Goal: Information Seeking & Learning: Find specific fact

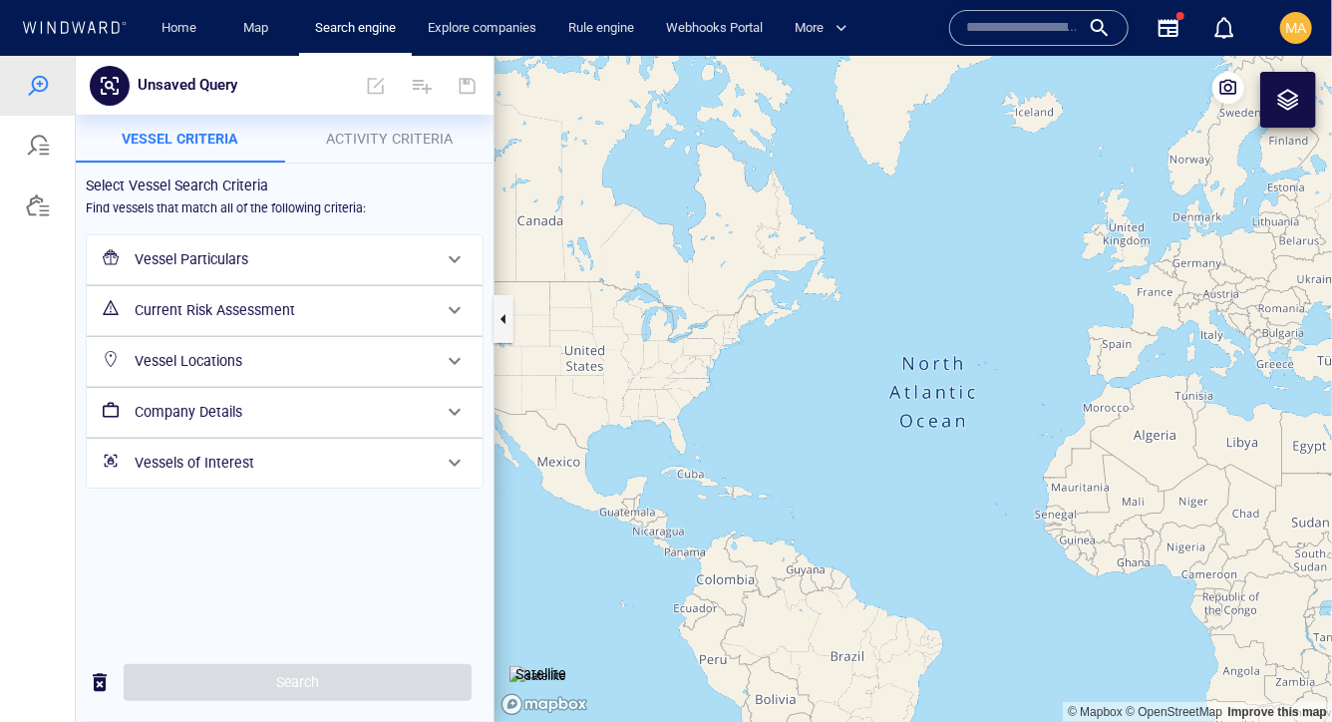
click at [1005, 26] on input "text" at bounding box center [1023, 28] width 114 height 30
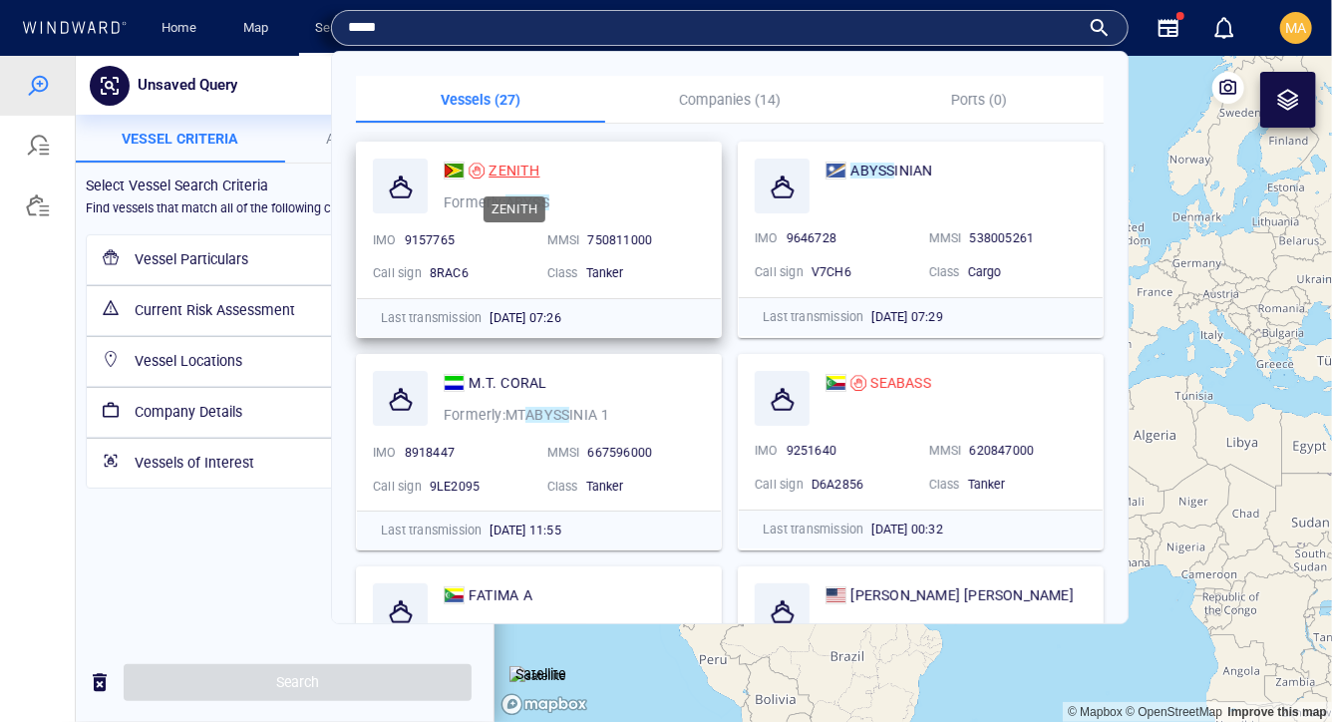
type input "*****"
click at [503, 167] on span "ZENITH" at bounding box center [514, 171] width 51 height 16
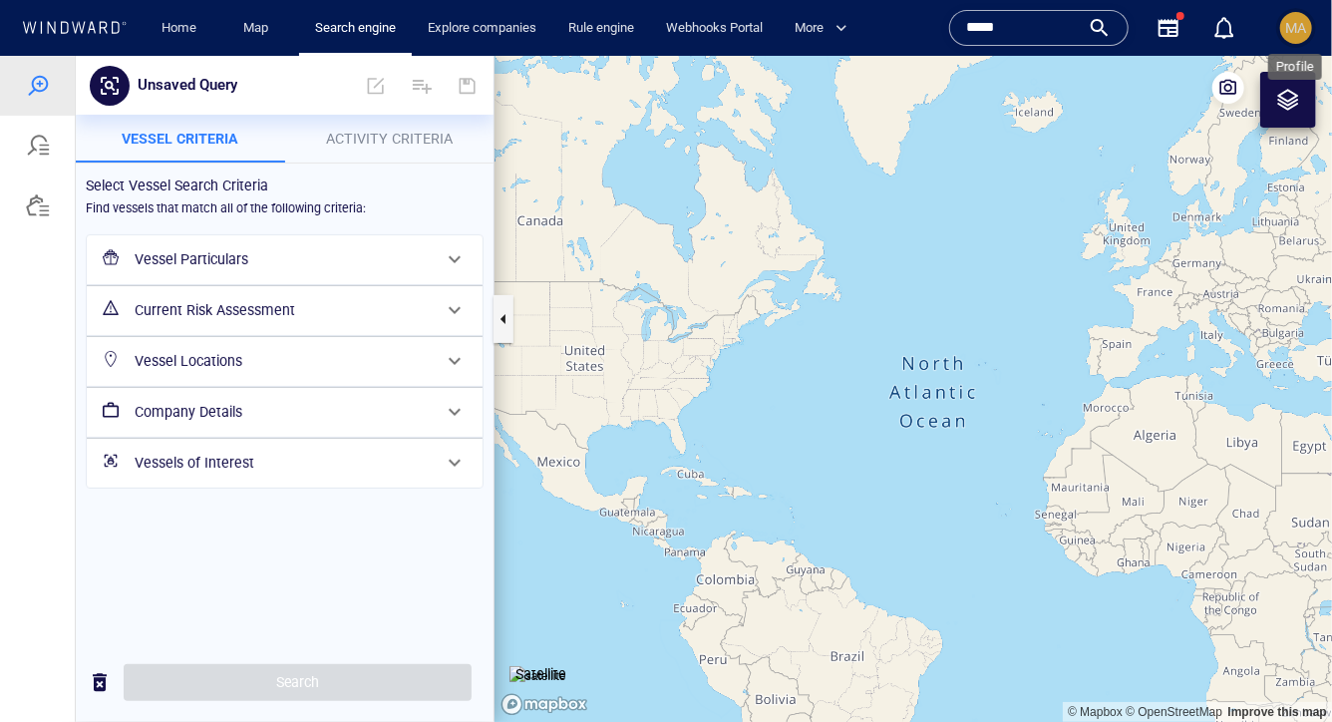
click at [1289, 34] on span "MA" at bounding box center [1296, 28] width 21 height 16
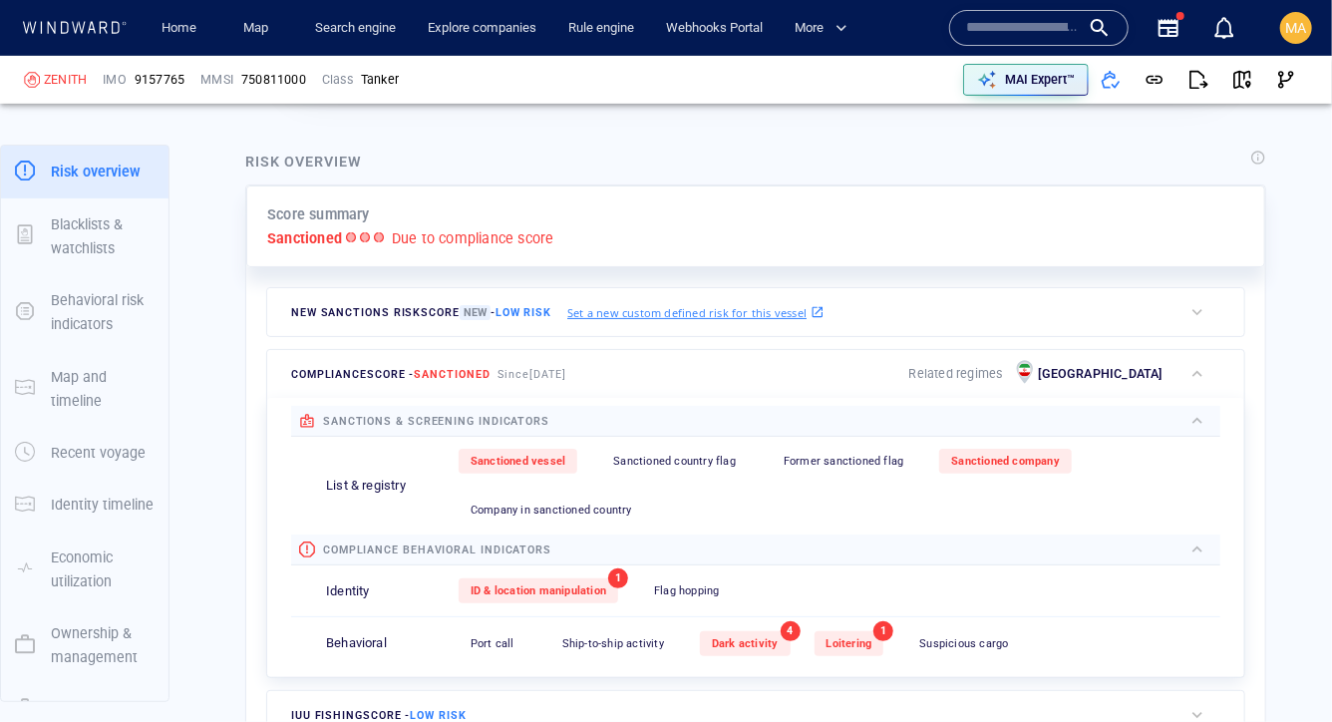
scroll to position [411, 0]
click at [1296, 32] on span "MA" at bounding box center [1296, 28] width 21 height 16
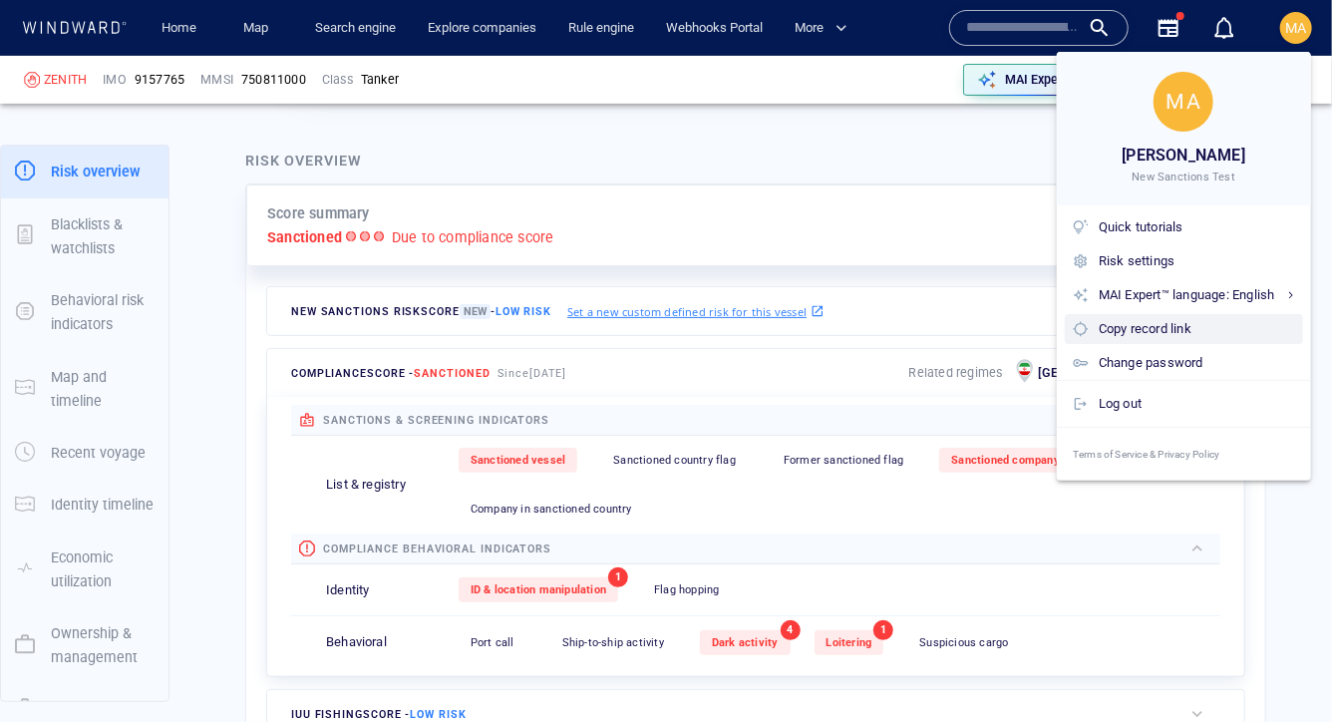
click at [1124, 330] on div "Copy record link" at bounding box center [1197, 329] width 196 height 22
